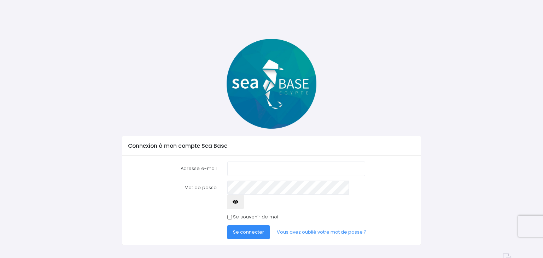
click at [258, 166] on input "Adresse e-mail" at bounding box center [296, 169] width 138 height 14
type input "[EMAIL_ADDRESS][DOMAIN_NAME]"
click at [238, 202] on icon "button" at bounding box center [236, 202] width 6 height 0
click at [240, 229] on span "Se connecter" at bounding box center [248, 232] width 31 height 7
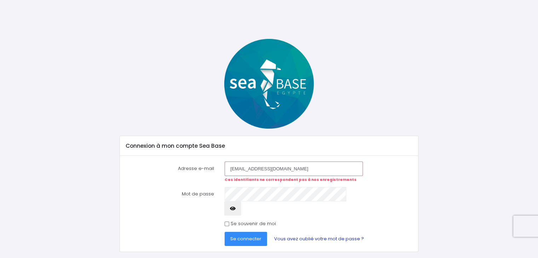
click at [314, 232] on link "Vous avez oublié votre mot de passe ?" at bounding box center [318, 239] width 101 height 14
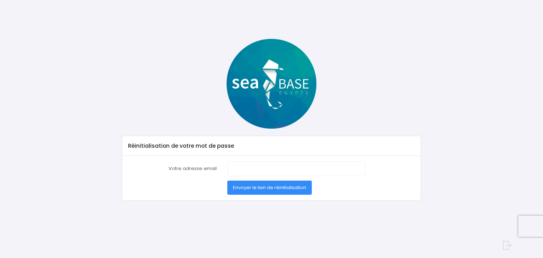
click at [195, 167] on label "Votre adresse email" at bounding box center [172, 169] width 99 height 14
click at [227, 167] on input "Votre adresse email" at bounding box center [296, 169] width 138 height 14
type input "mireille34.c@gmail.com"
click at [292, 188] on span "Envoyer le lien de réinitialisation" at bounding box center [269, 187] width 73 height 7
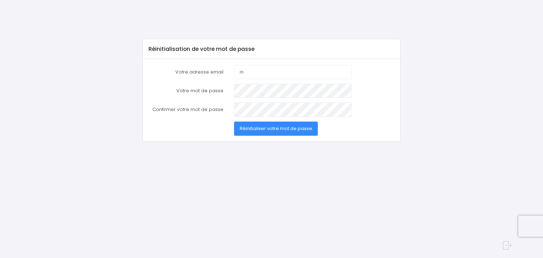
type input "[EMAIL_ADDRESS][DOMAIN_NAME]"
click at [277, 131] on span "Réinitialiser votre mot de passe" at bounding box center [276, 128] width 72 height 7
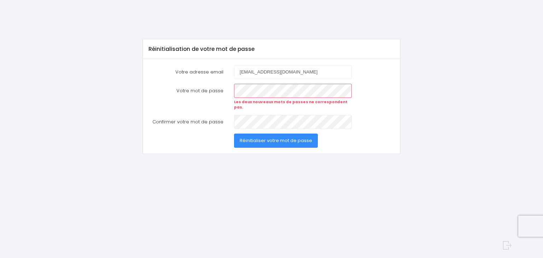
click at [260, 137] on span "Réinitialiser votre mot de passe" at bounding box center [276, 140] width 72 height 7
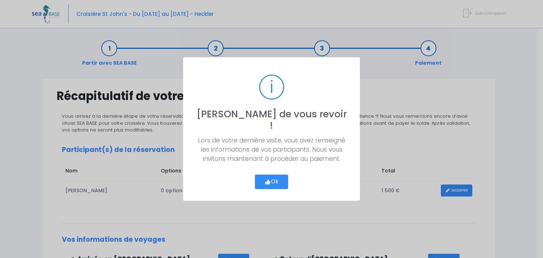
click at [276, 178] on button "Ok" at bounding box center [271, 182] width 33 height 15
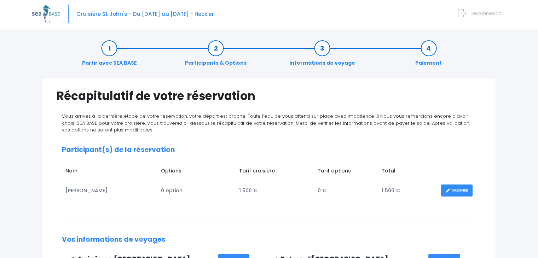
scroll to position [226, 0]
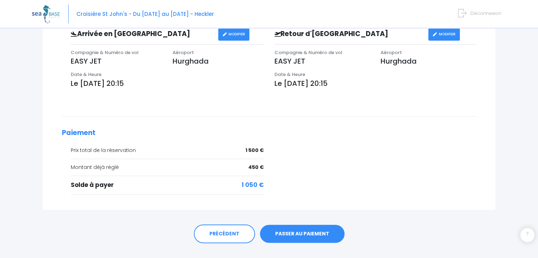
click at [310, 239] on link "PASSER AU PAIEMENT" at bounding box center [302, 234] width 84 height 18
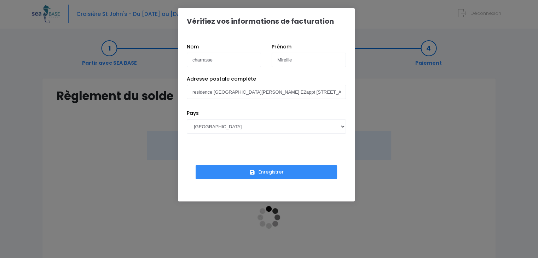
click at [264, 177] on button "Enregistrer" at bounding box center [265, 172] width 141 height 14
